Goal: Task Accomplishment & Management: Manage account settings

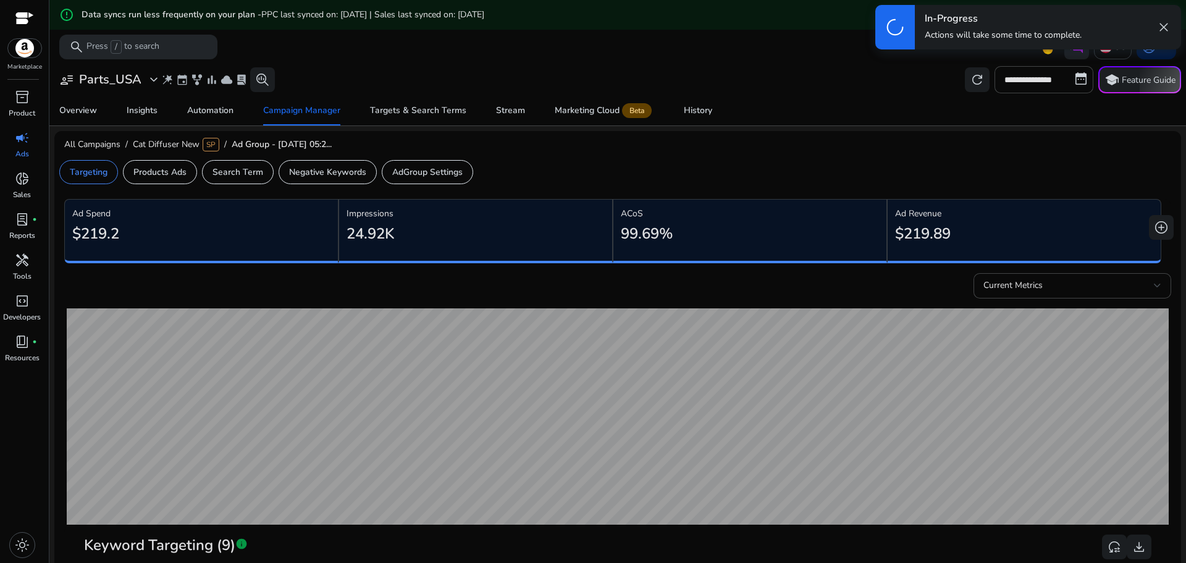
scroll to position [530, 0]
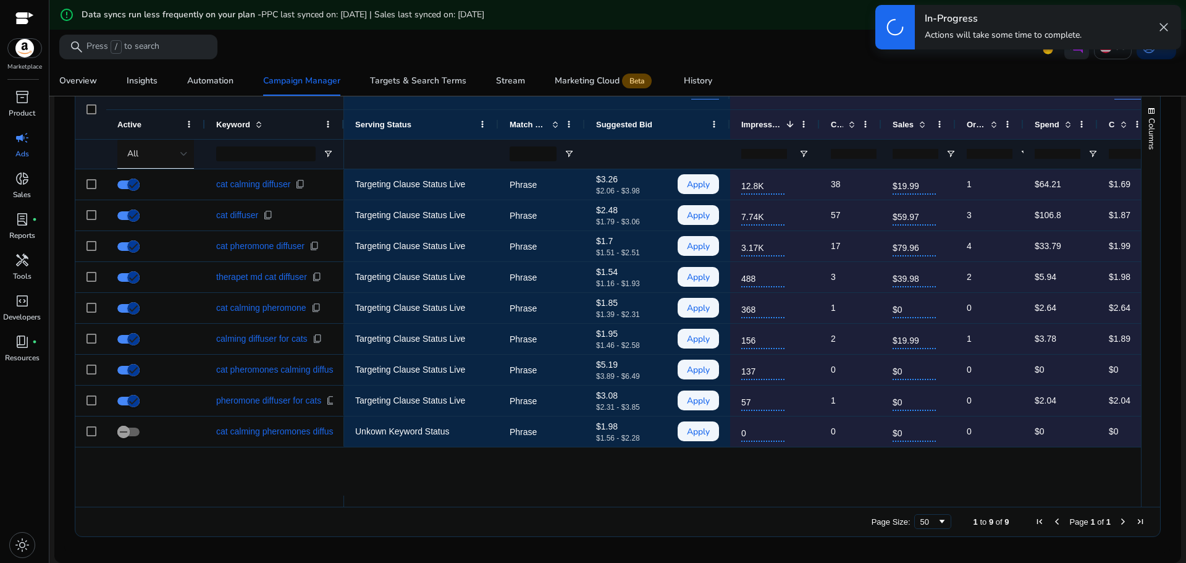
click at [1162, 36] on div "In-Progress Actions will take some time to complete. close" at bounding box center [1048, 27] width 266 height 44
click at [1162, 28] on span "close" at bounding box center [1163, 27] width 15 height 15
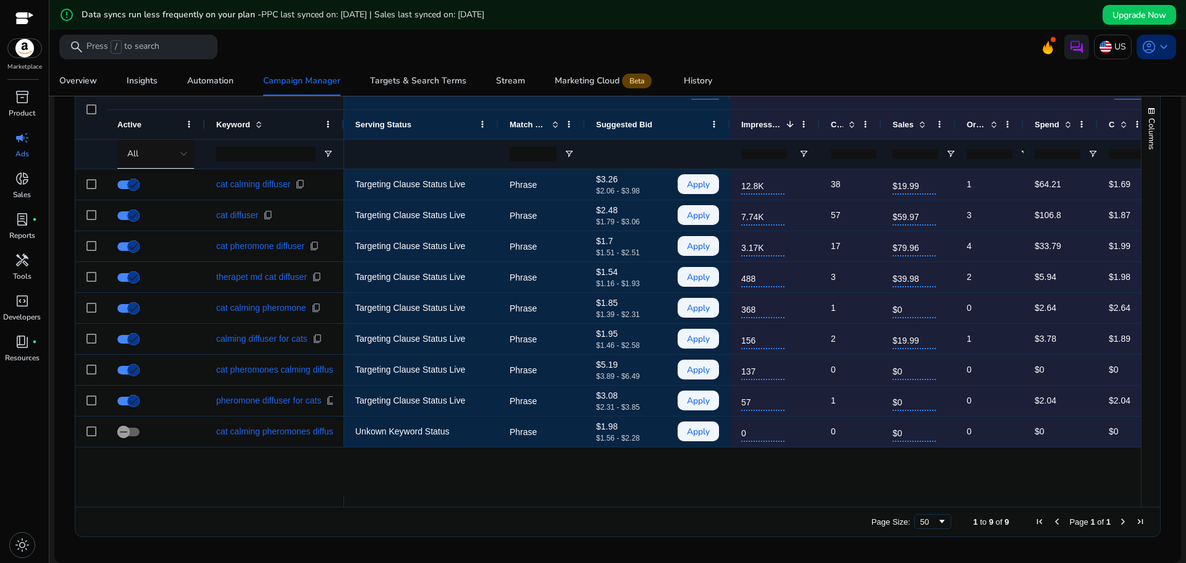
click at [1162, 50] on span "keyboard_arrow_down" at bounding box center [1163, 47] width 15 height 15
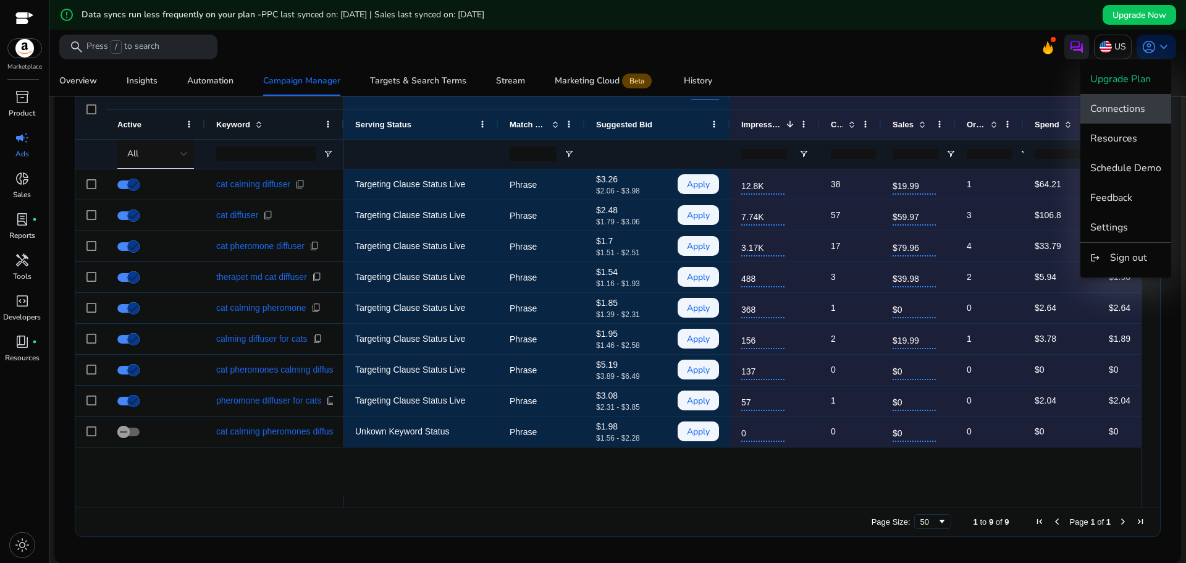
click at [1131, 114] on span "Connections" at bounding box center [1117, 109] width 55 height 14
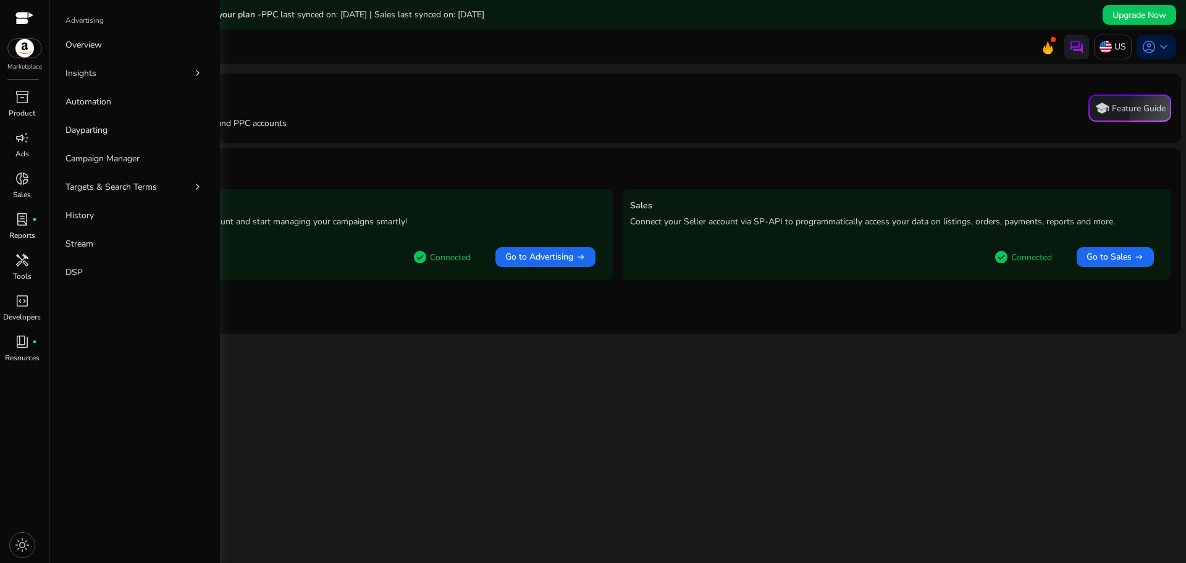
click at [28, 52] on img at bounding box center [24, 48] width 33 height 19
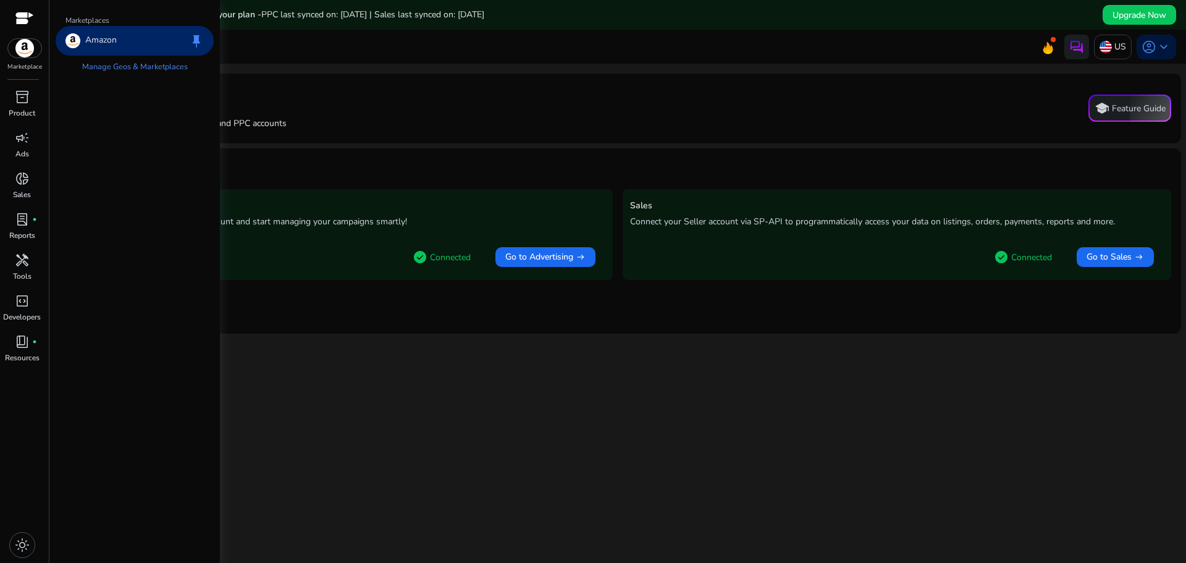
click at [112, 40] on p "Amazon" at bounding box center [101, 40] width 32 height 15
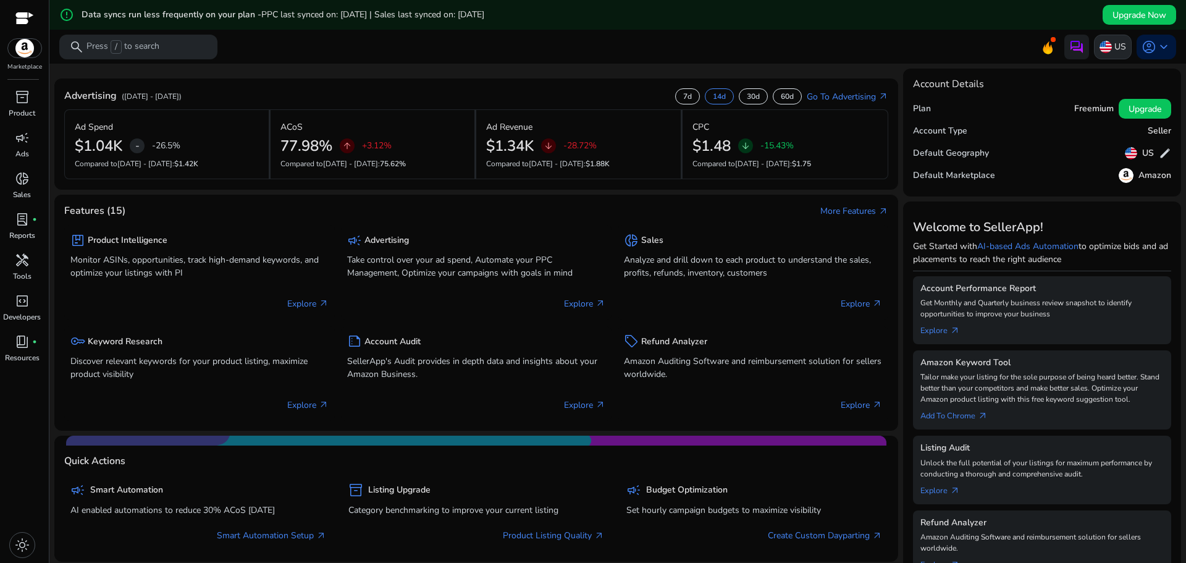
click at [1121, 51] on div "US" at bounding box center [1113, 47] width 38 height 25
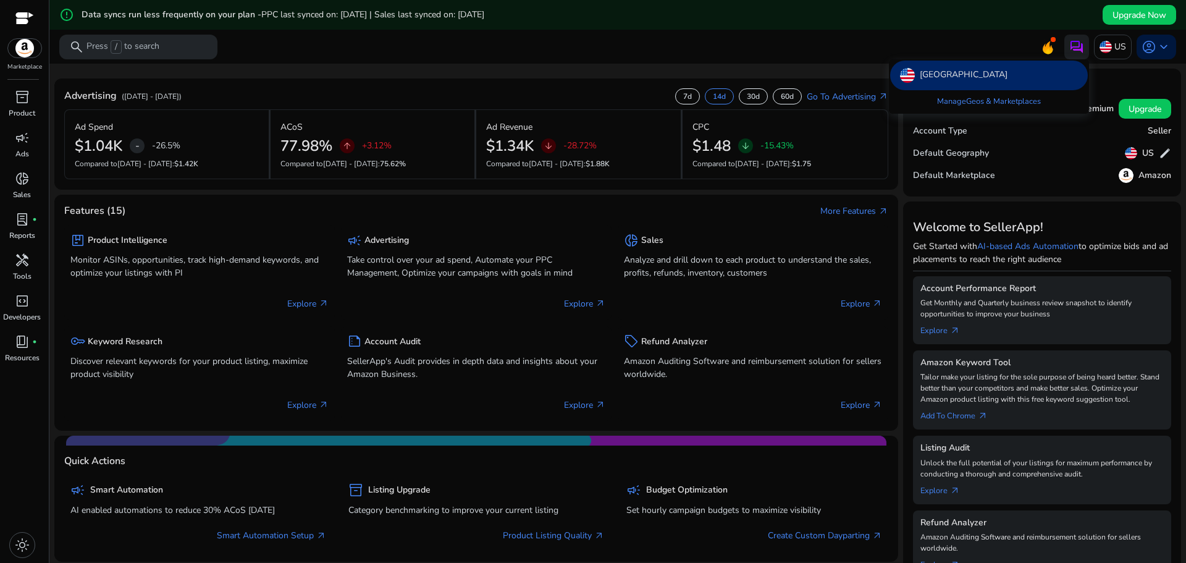
click at [1162, 45] on div at bounding box center [593, 281] width 1186 height 563
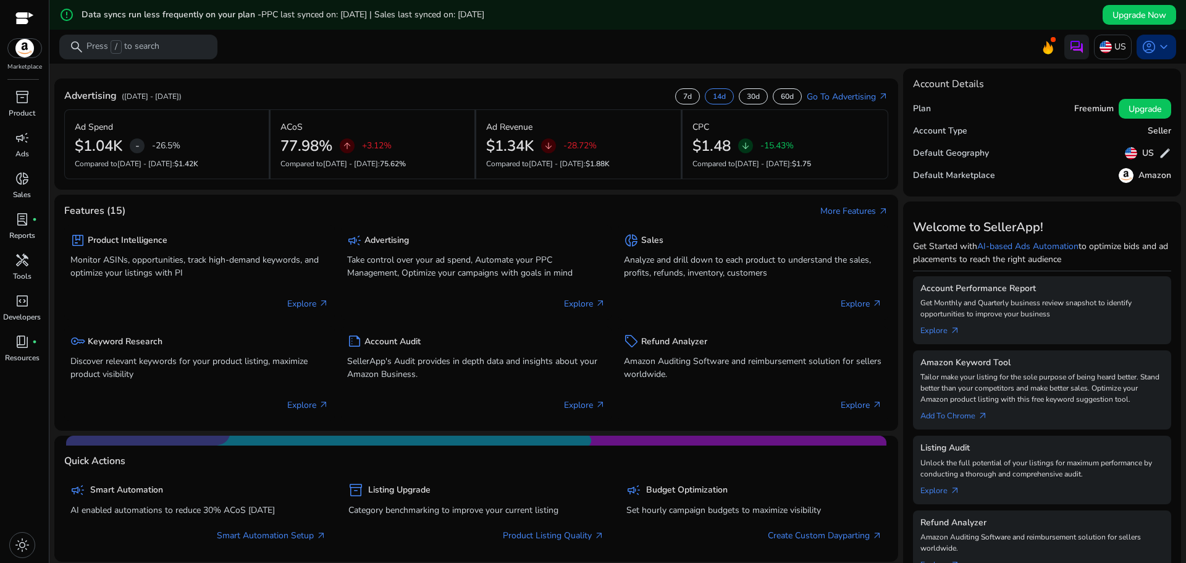
click at [1162, 46] on span "keyboard_arrow_down" at bounding box center [1163, 47] width 15 height 15
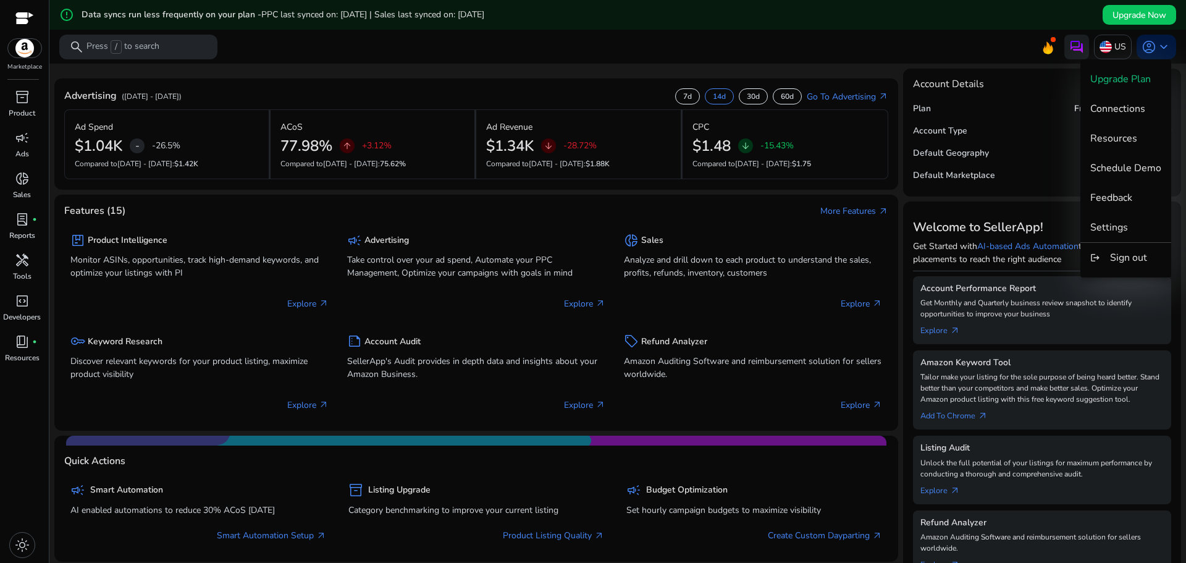
click at [1123, 224] on span "Settings" at bounding box center [1109, 228] width 38 height 14
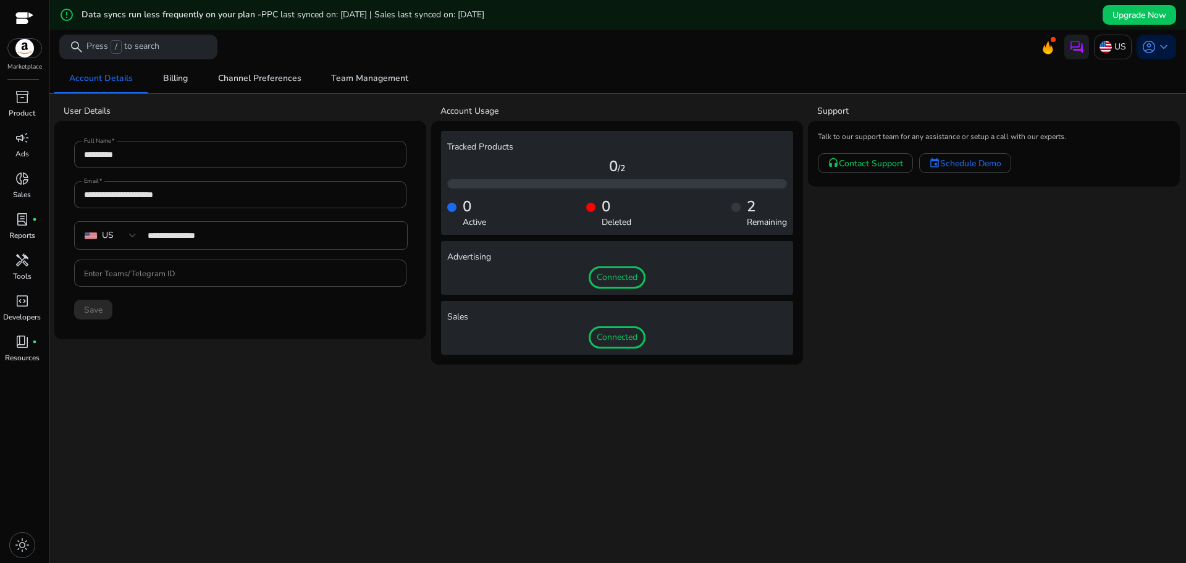
click at [658, 411] on div "**********" at bounding box center [617, 328] width 1127 height 529
click at [150, 277] on input "Enter Teams/Telegram ID" at bounding box center [240, 273] width 313 height 14
click at [16, 14] on div at bounding box center [24, 19] width 19 height 14
